Goal: Browse casually: Explore the website without a specific task or goal

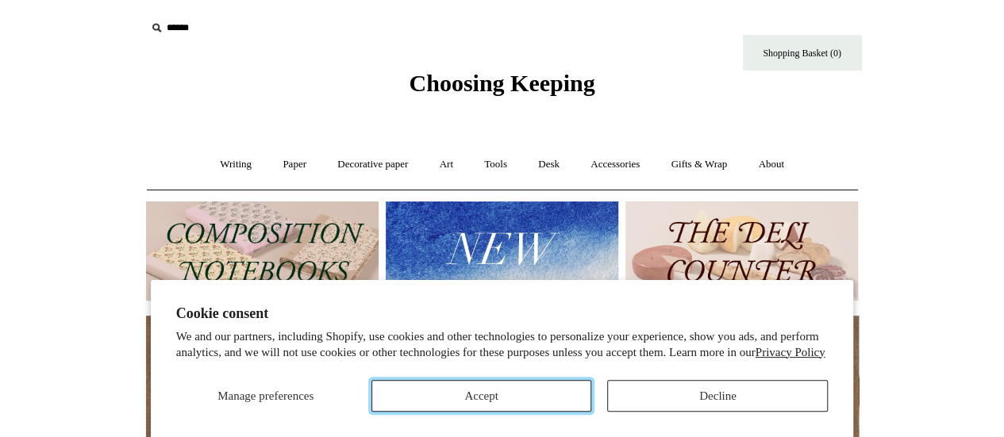
click at [462, 398] on button "Accept" at bounding box center [482, 396] width 221 height 32
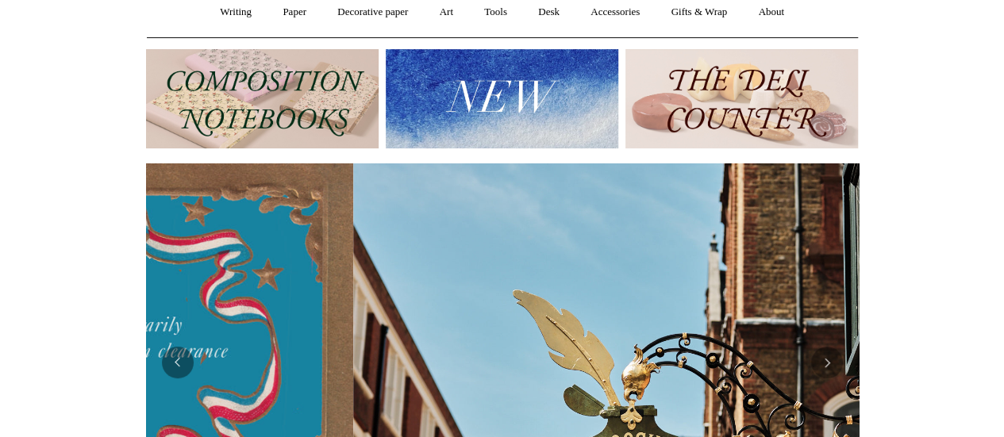
scroll to position [0, 713]
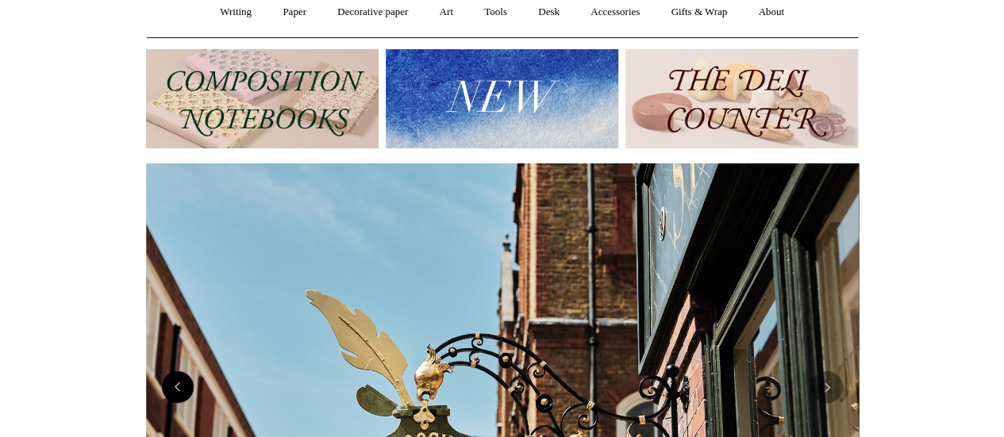
click at [183, 395] on button "Previous" at bounding box center [178, 388] width 32 height 32
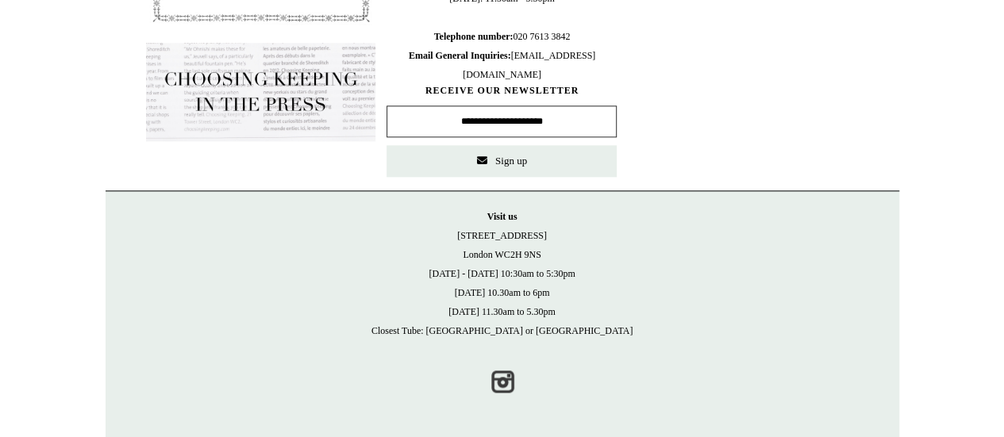
scroll to position [0, 0]
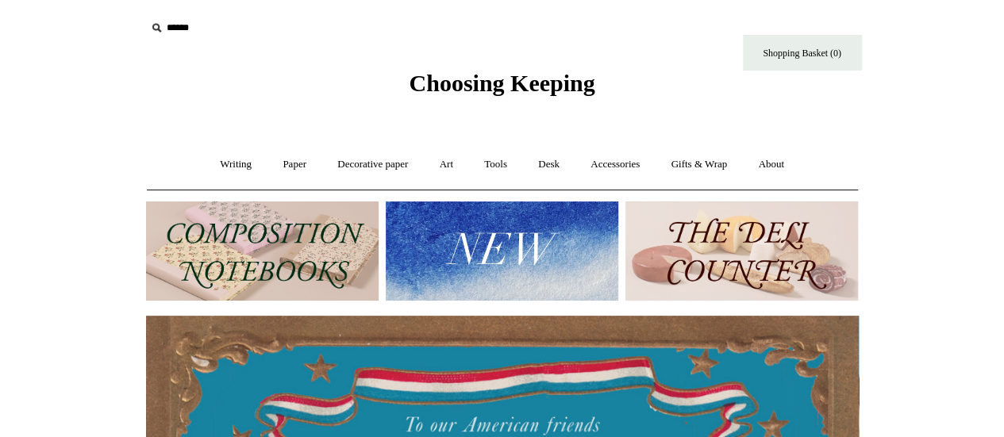
click at [816, 223] on img at bounding box center [742, 251] width 233 height 99
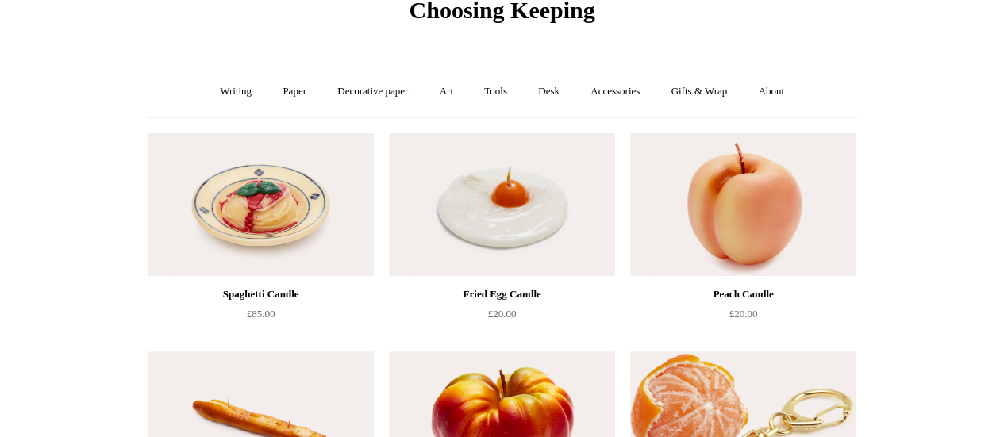
scroll to position [75, 0]
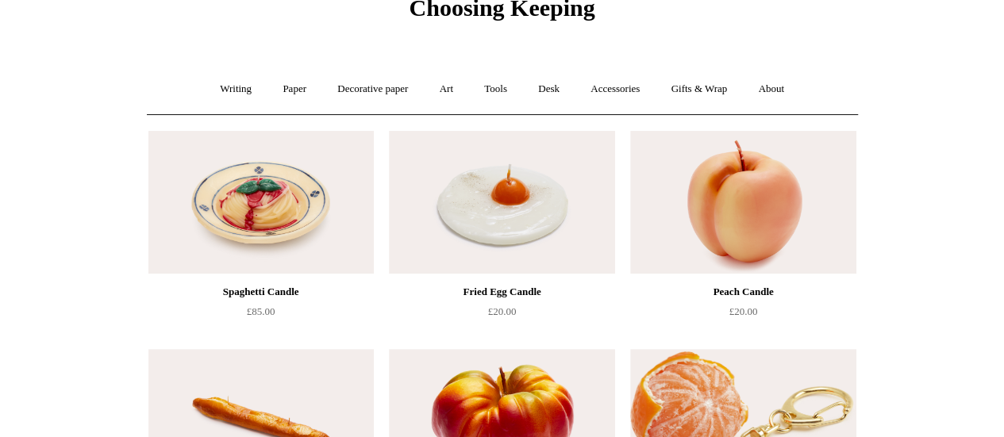
click at [710, 93] on link "Gifts & Wrap +" at bounding box center [699, 89] width 85 height 42
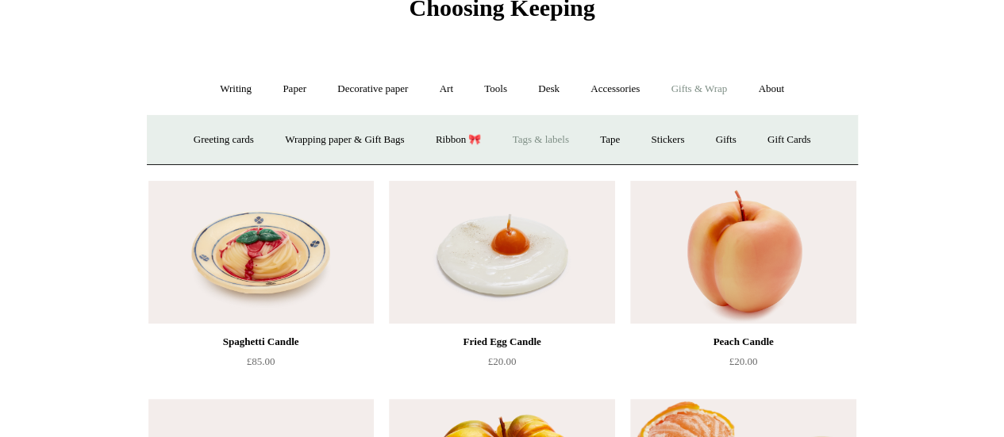
click at [546, 144] on link "Tags & labels" at bounding box center [541, 140] width 85 height 42
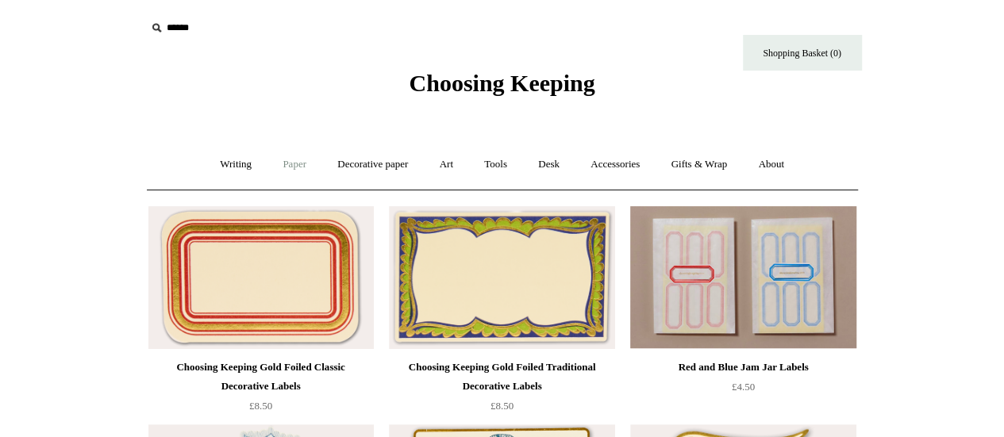
click at [288, 166] on link "Paper +" at bounding box center [294, 165] width 52 height 42
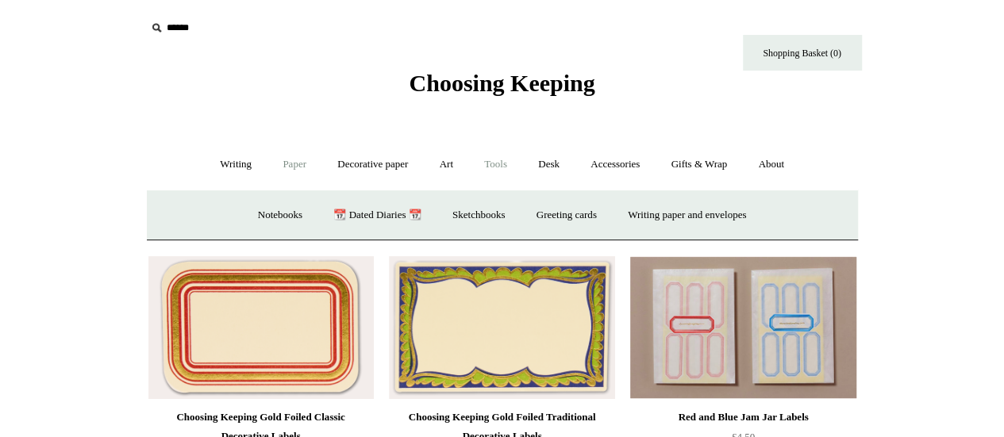
click at [509, 163] on link "Tools +" at bounding box center [496, 165] width 52 height 42
click at [543, 162] on link "Desk +" at bounding box center [549, 165] width 50 height 42
click at [412, 216] on link "Boxes & archiving" at bounding box center [401, 216] width 106 height 42
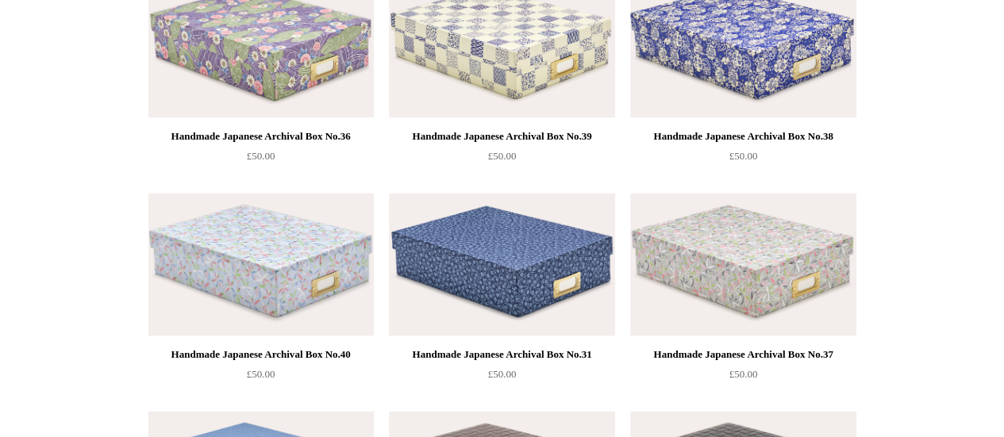
scroll to position [1517, 0]
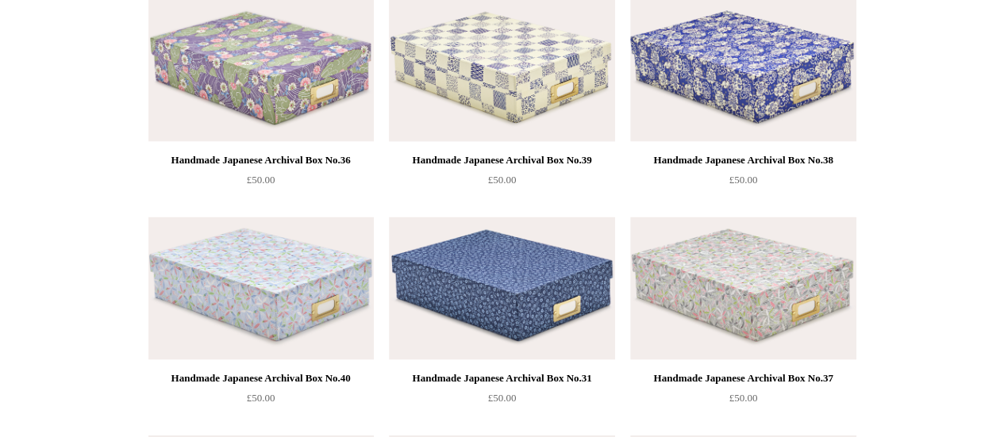
click at [489, 98] on img at bounding box center [501, 70] width 225 height 143
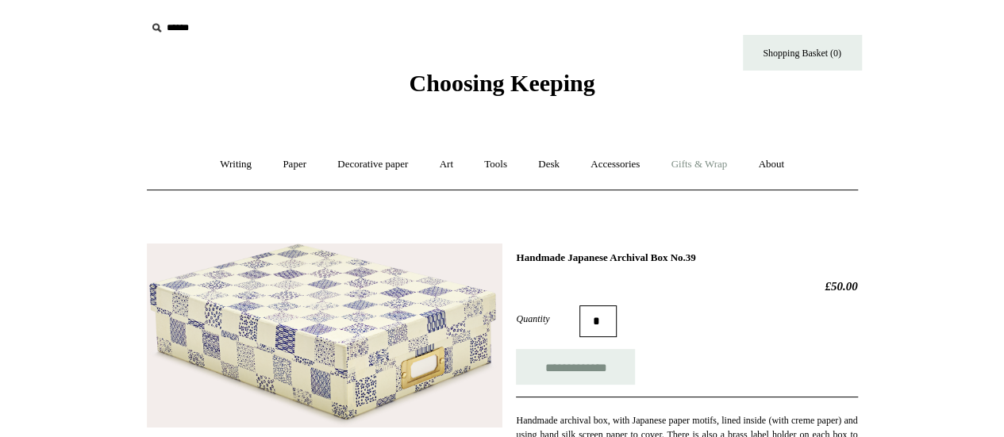
click at [721, 166] on link "Gifts & Wrap +" at bounding box center [699, 165] width 85 height 42
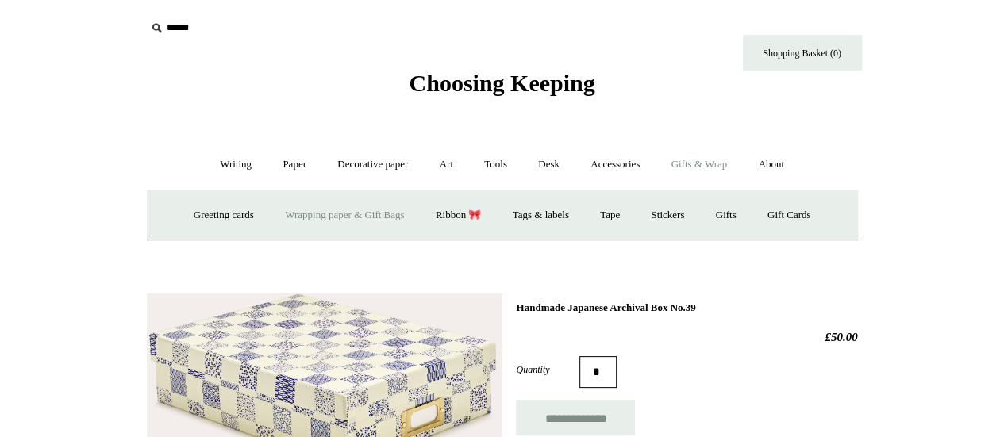
click at [324, 216] on link "Wrapping paper & Gift Bags" at bounding box center [345, 216] width 148 height 42
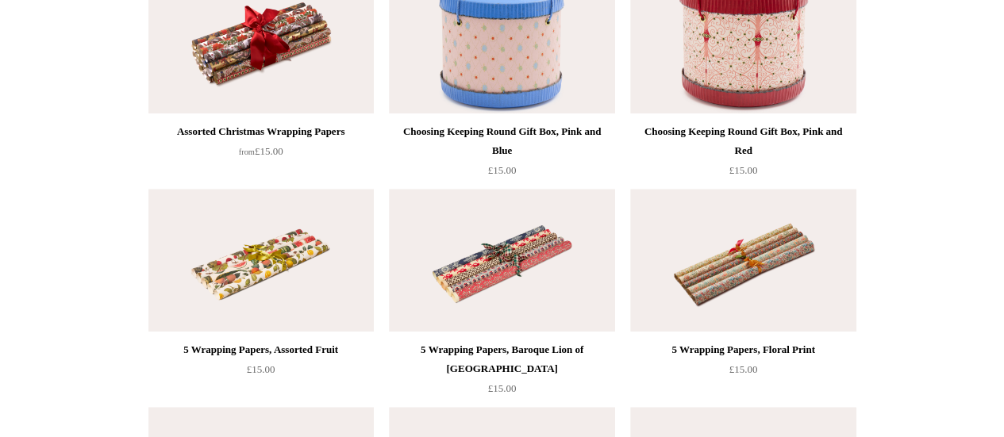
scroll to position [676, 0]
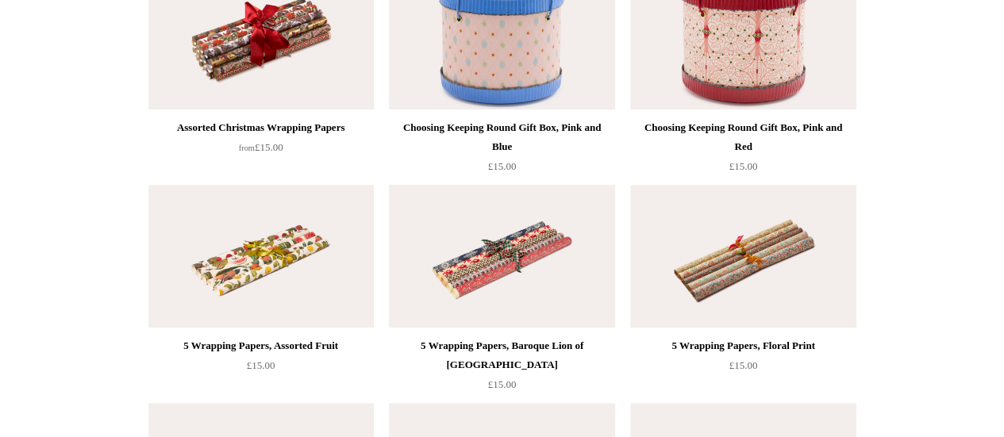
click at [540, 256] on img at bounding box center [501, 256] width 225 height 143
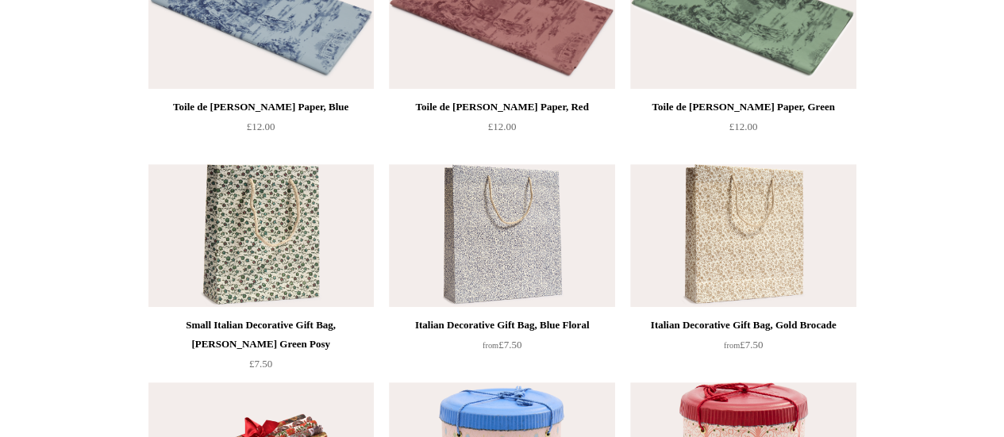
scroll to position [0, 0]
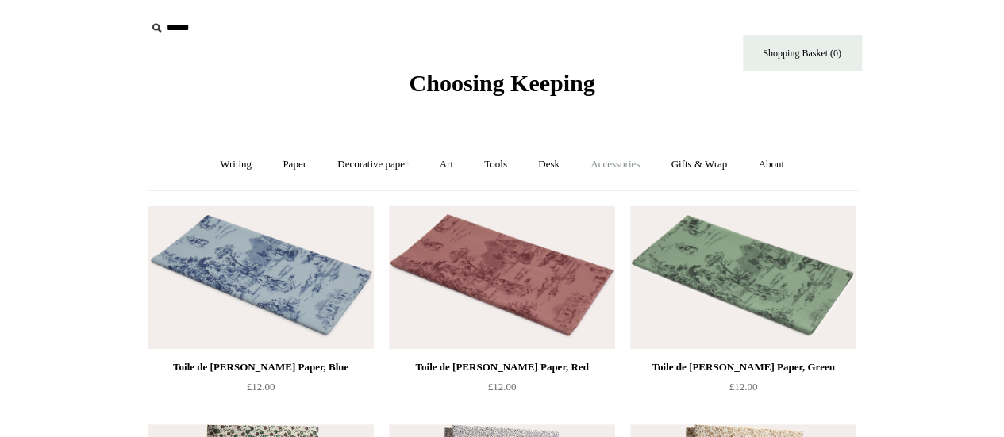
click at [600, 163] on link "Accessories +" at bounding box center [615, 165] width 78 height 42
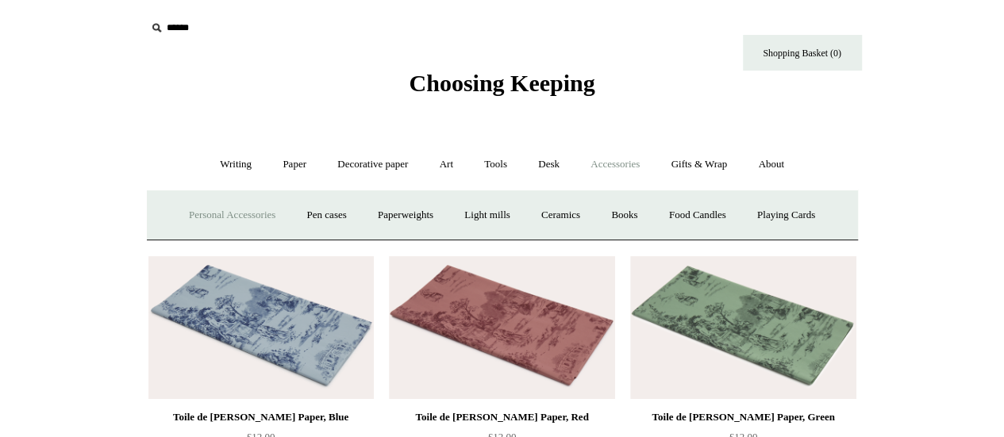
click at [219, 217] on link "Personal Accessories +" at bounding box center [232, 216] width 115 height 42
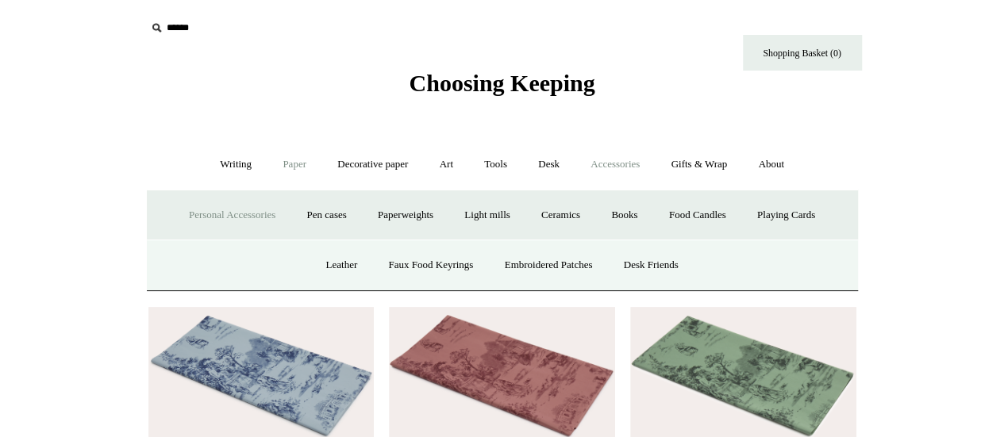
click at [295, 158] on link "Paper +" at bounding box center [294, 165] width 52 height 42
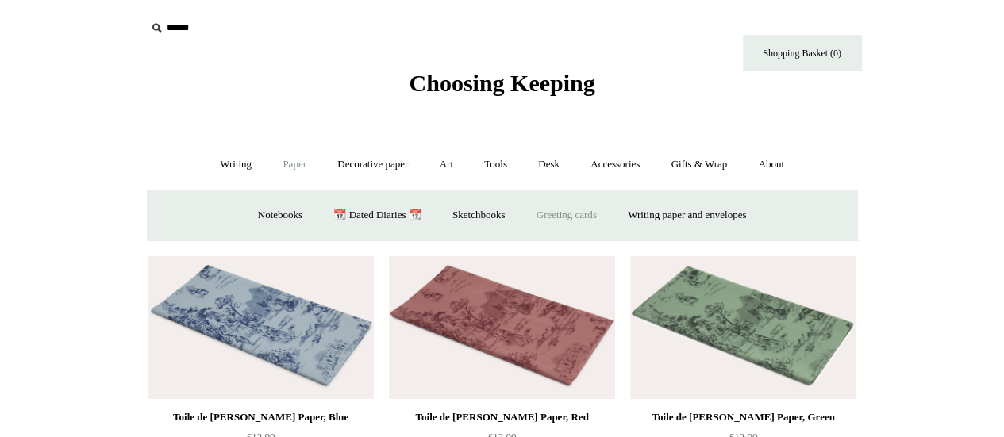
click at [593, 222] on link "Greeting cards +" at bounding box center [566, 216] width 89 height 42
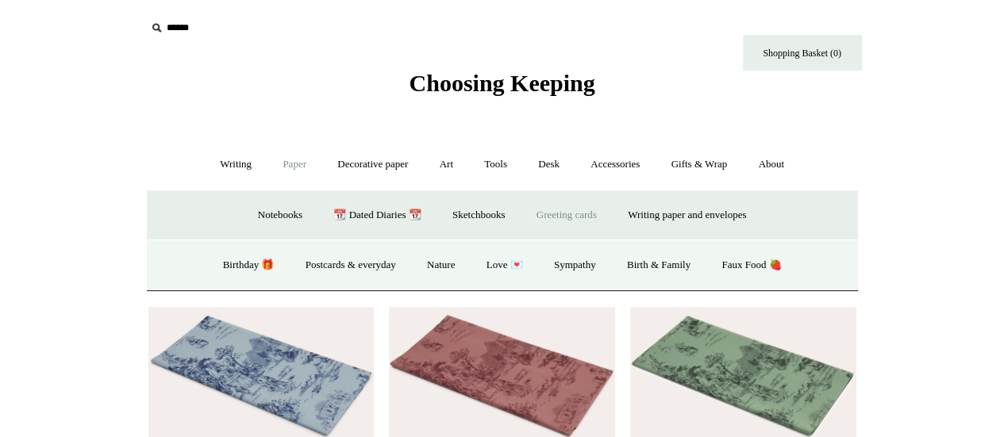
click at [591, 222] on link "Greeting cards -" at bounding box center [566, 216] width 89 height 42
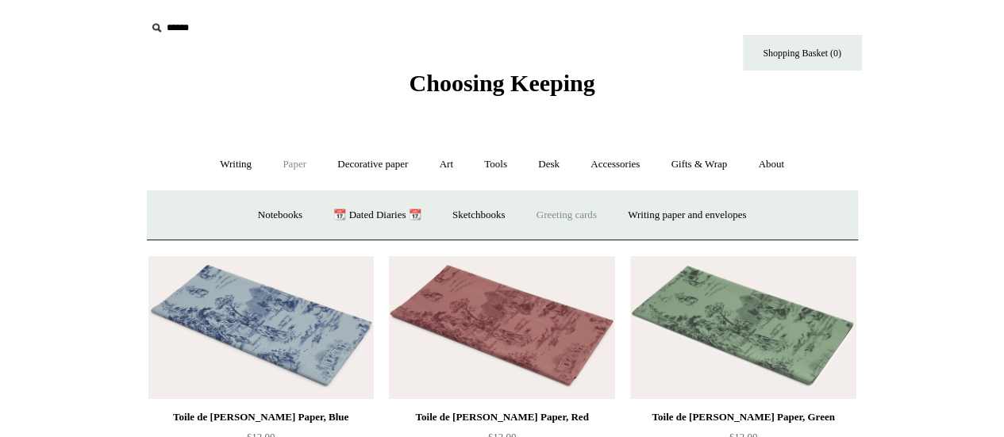
click at [591, 221] on link "Greeting cards +" at bounding box center [566, 216] width 89 height 42
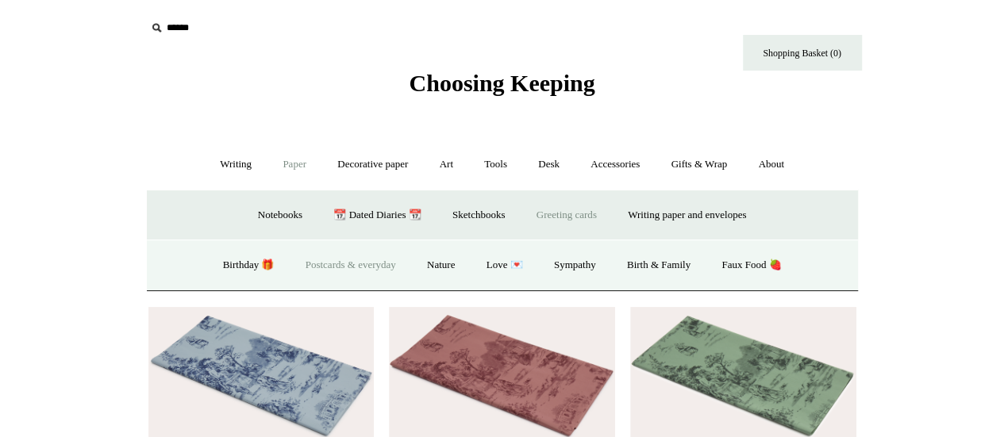
click at [383, 272] on link "Postcards & everyday" at bounding box center [350, 266] width 119 height 42
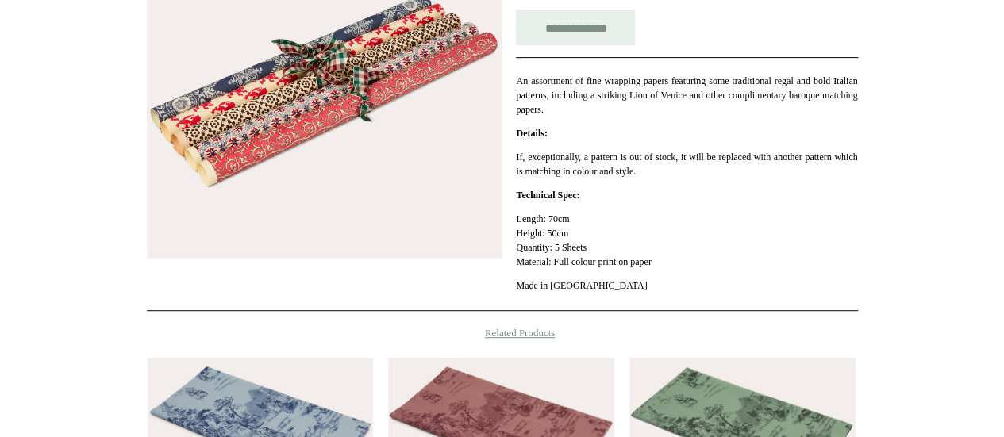
scroll to position [341, 0]
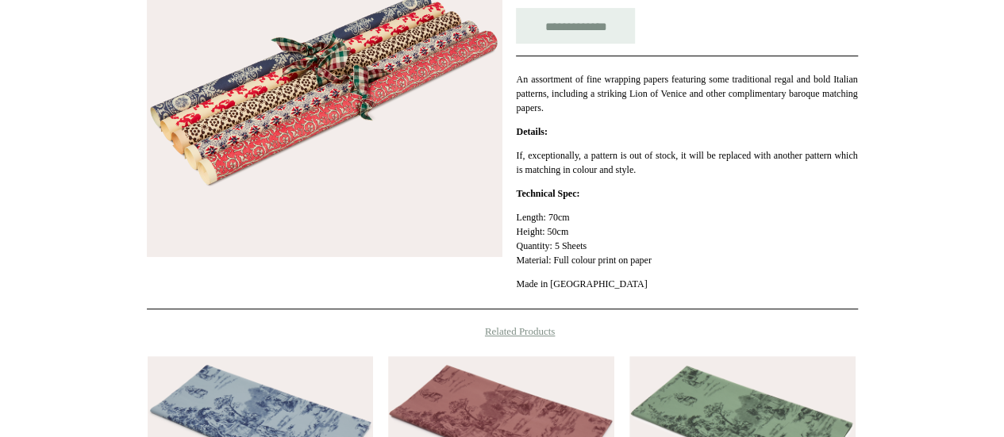
click at [379, 176] on img at bounding box center [325, 80] width 356 height 356
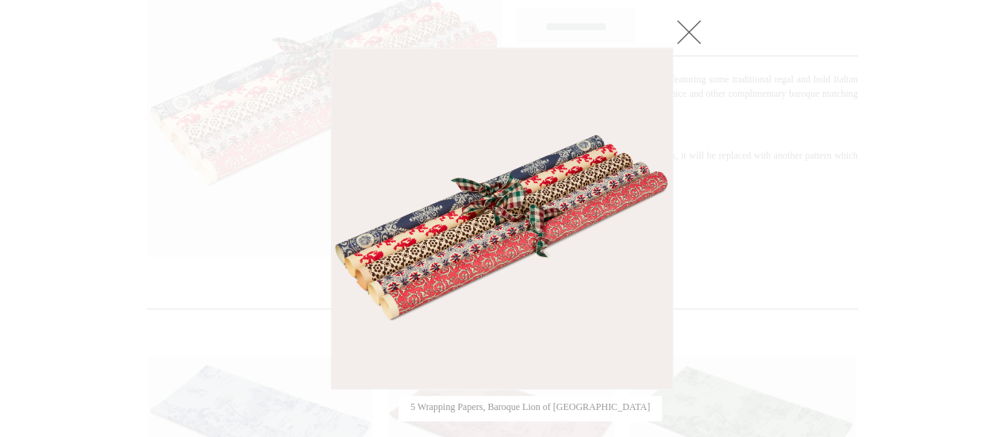
click at [695, 44] on link at bounding box center [689, 32] width 32 height 32
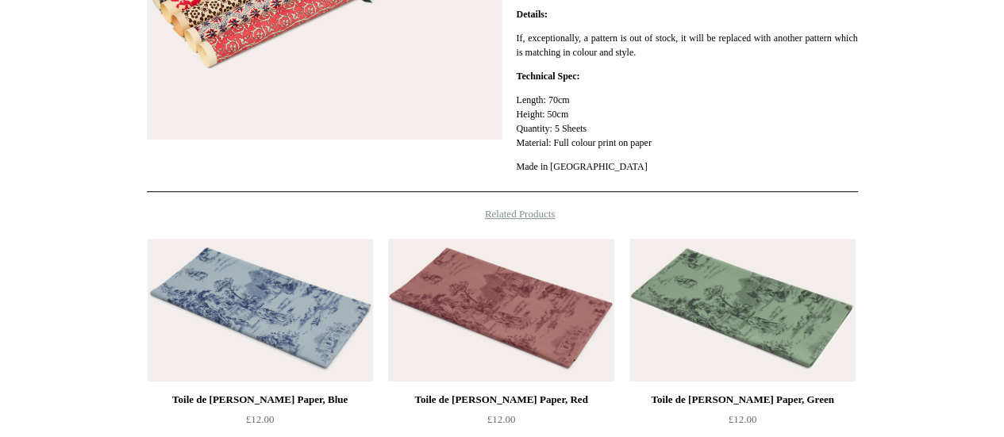
scroll to position [477, 0]
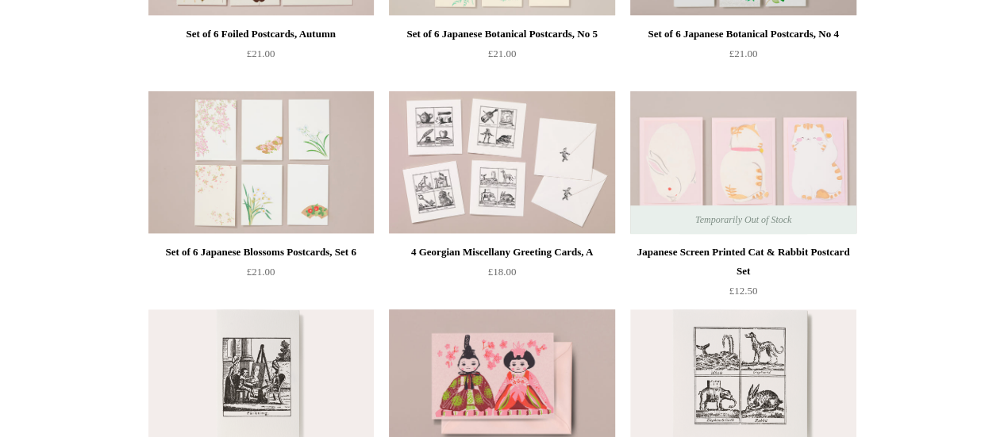
scroll to position [460, 0]
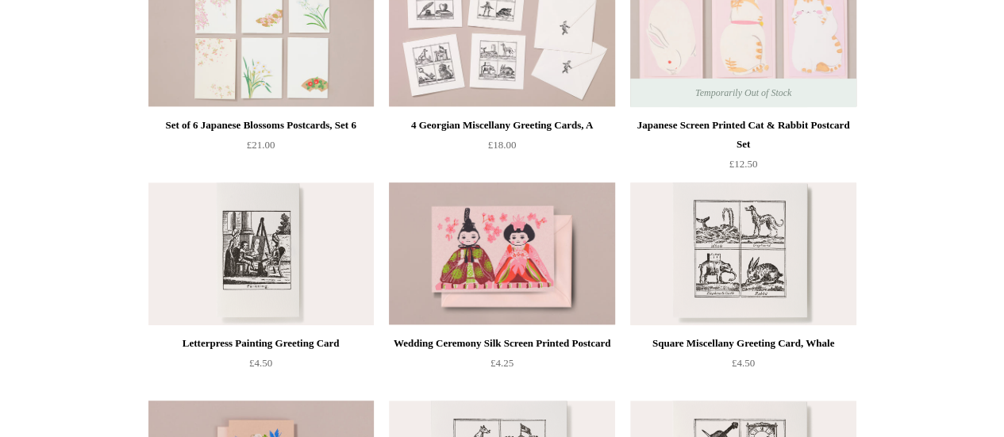
click at [698, 269] on img at bounding box center [742, 254] width 225 height 143
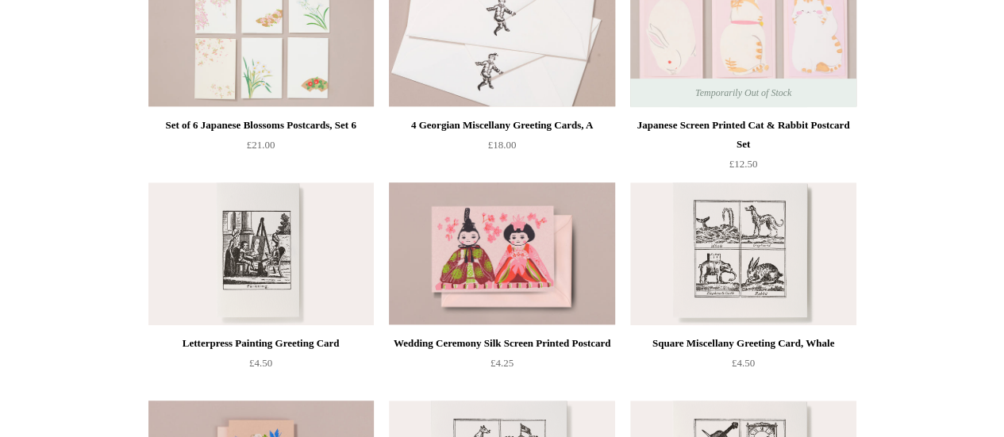
click at [441, 83] on img at bounding box center [501, 35] width 225 height 143
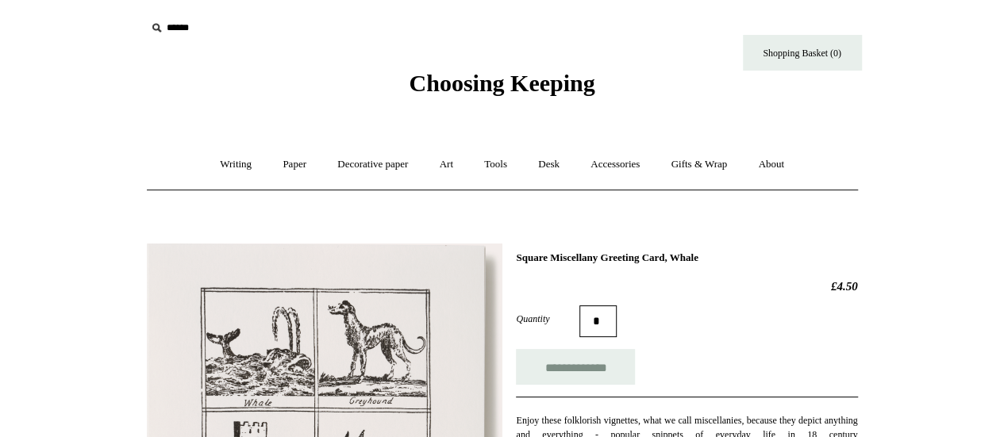
scroll to position [108, 0]
